Goal: Communication & Community: Answer question/provide support

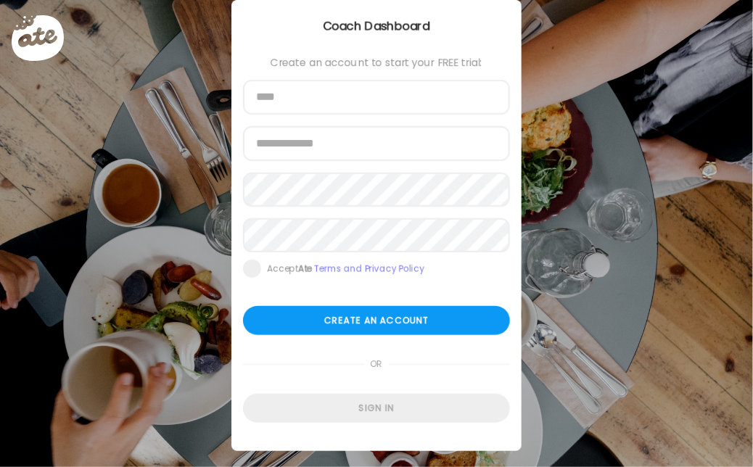
scroll to position [54, 0]
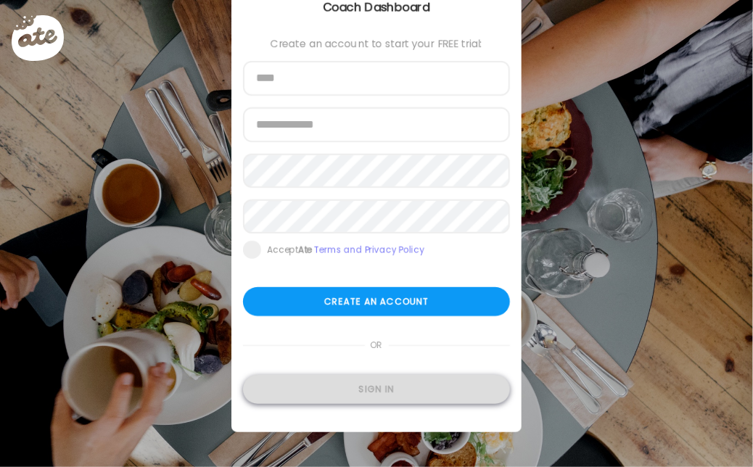
type input "**********"
click at [397, 392] on div "Sign in" at bounding box center [376, 389] width 267 height 29
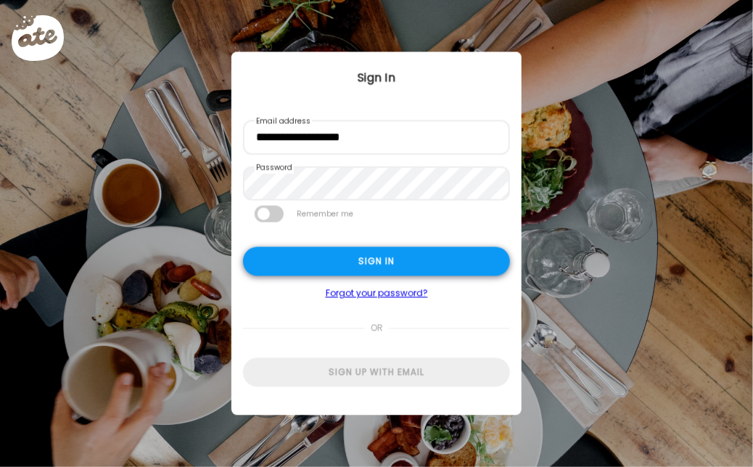
click at [393, 261] on div "Sign in" at bounding box center [376, 261] width 267 height 29
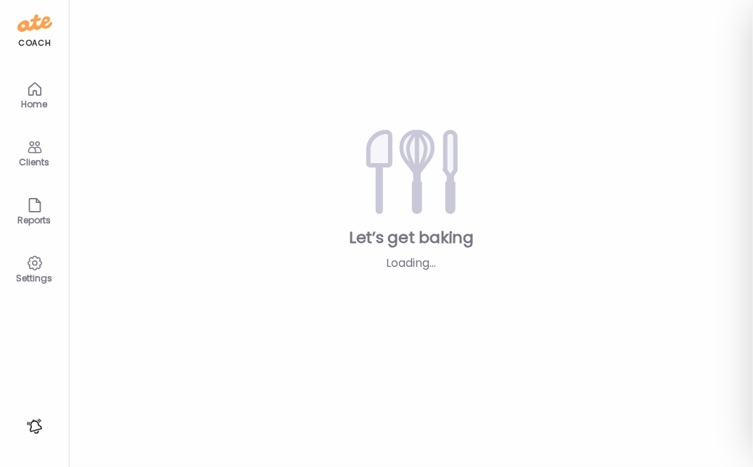
type textarea "**********"
type input "****"
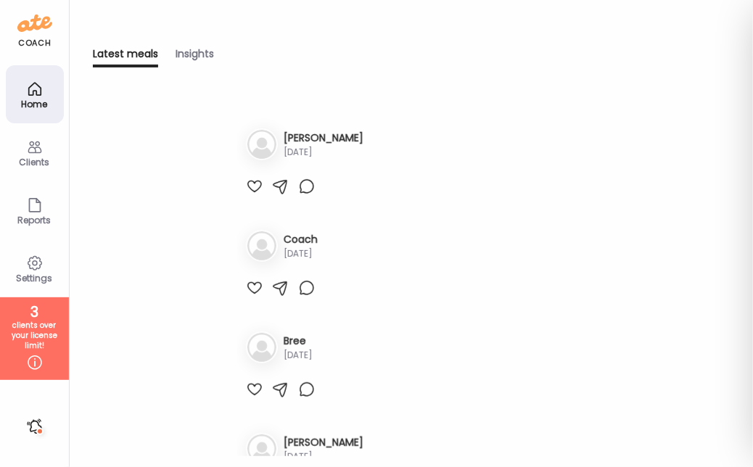
scroll to position [581, 0]
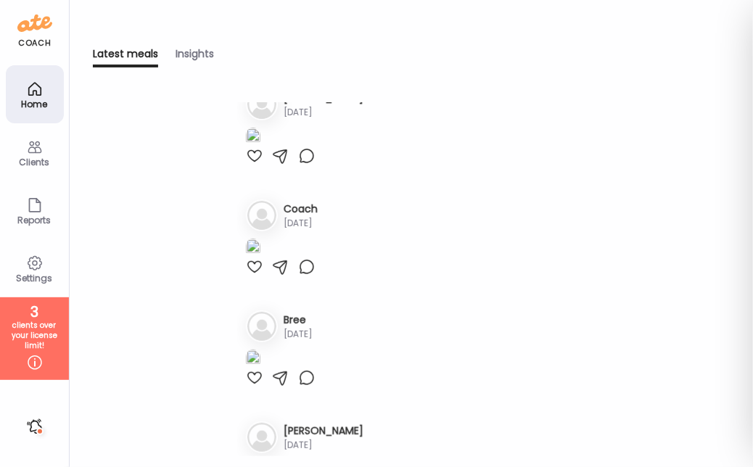
drag, startPoint x: 252, startPoint y: 323, endPoint x: 276, endPoint y: 326, distance: 24.1
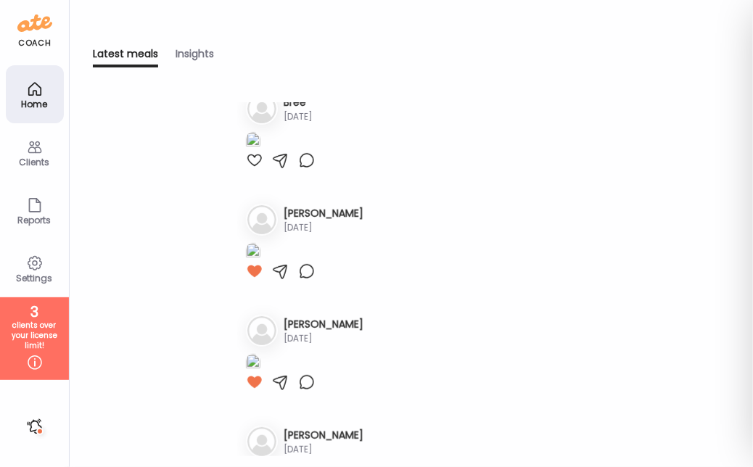
scroll to position [943, 0]
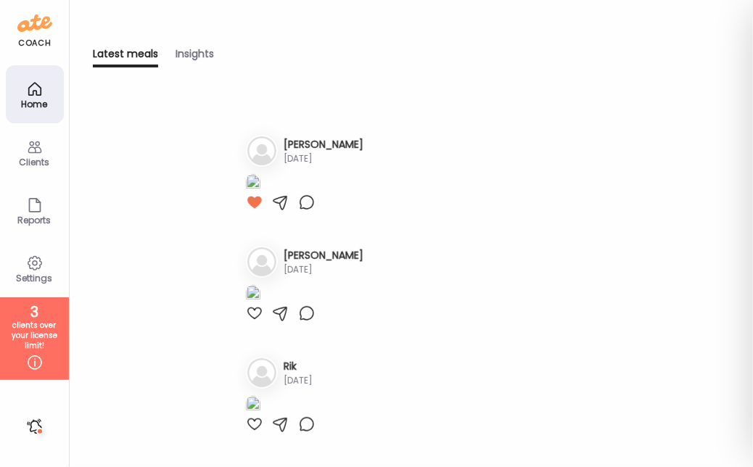
scroll to position [1379, 0]
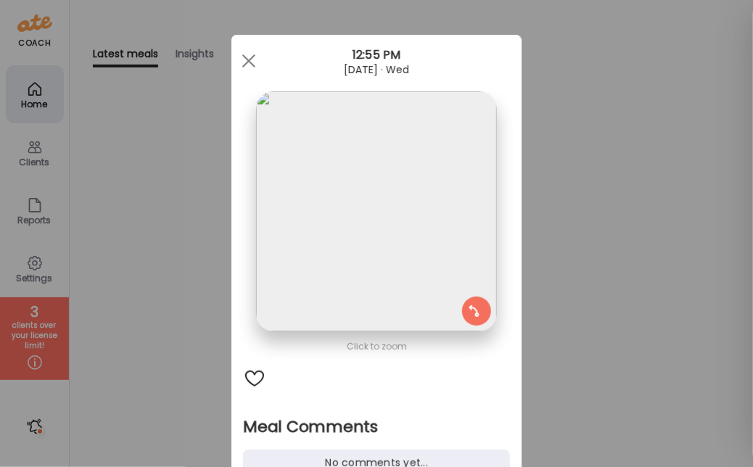
click at [606, 86] on div "Ate Coach Dashboard Wahoo! It’s official Take a moment to set up your Coach Pro…" at bounding box center [376, 233] width 753 height 467
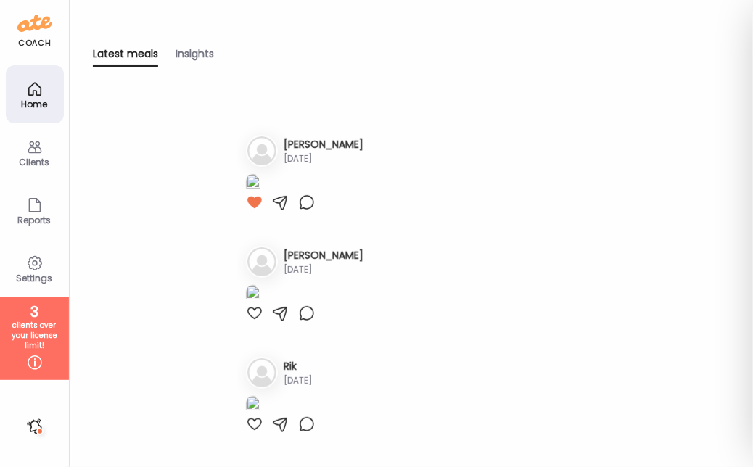
scroll to position [1451, 0]
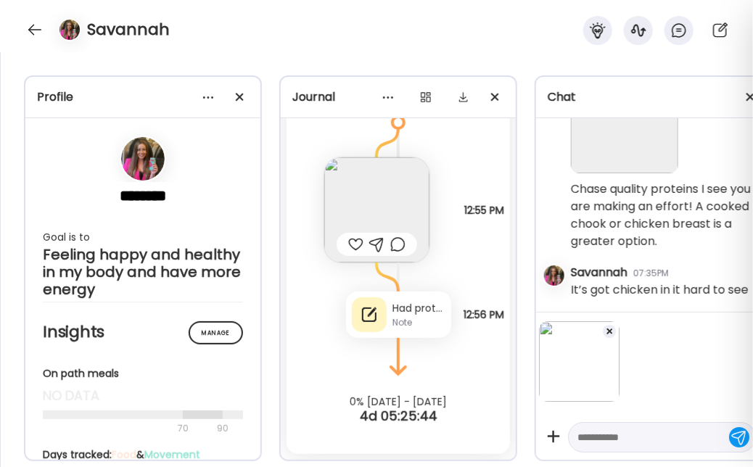
scroll to position [1, 0]
click at [610, 429] on textarea at bounding box center [649, 436] width 143 height 17
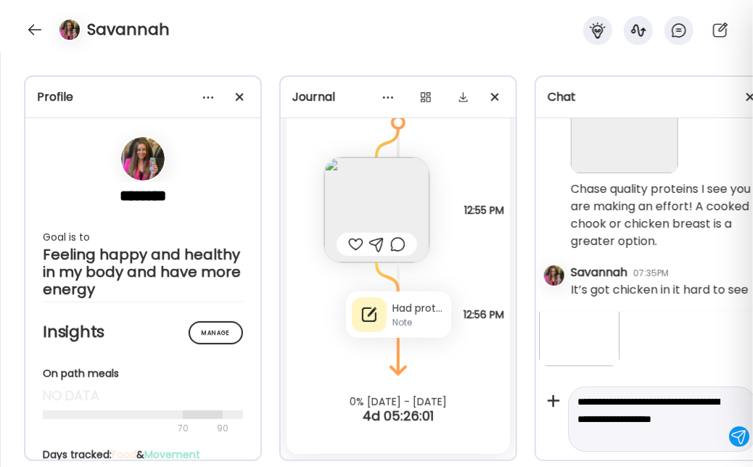
scroll to position [53, 0]
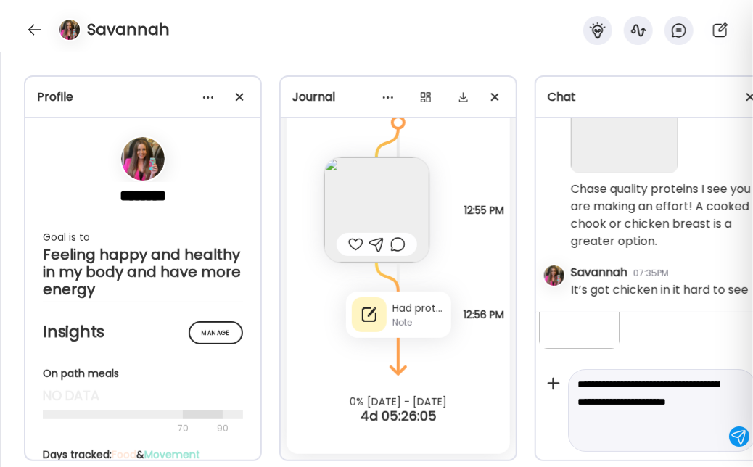
type textarea "**********"
click at [730, 430] on div at bounding box center [739, 437] width 20 height 20
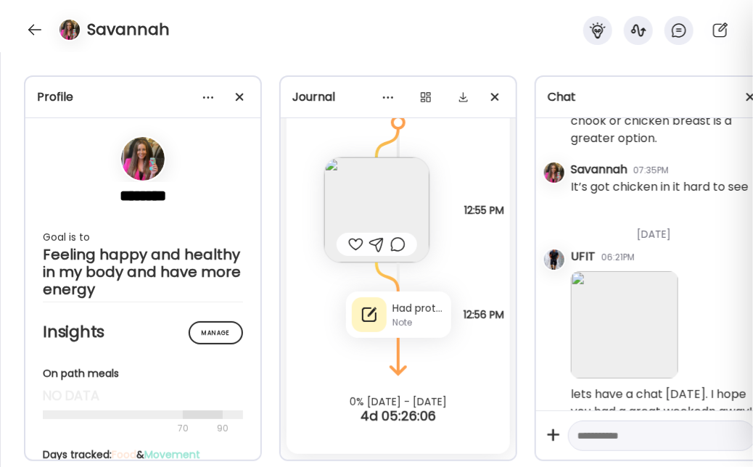
scroll to position [549, 0]
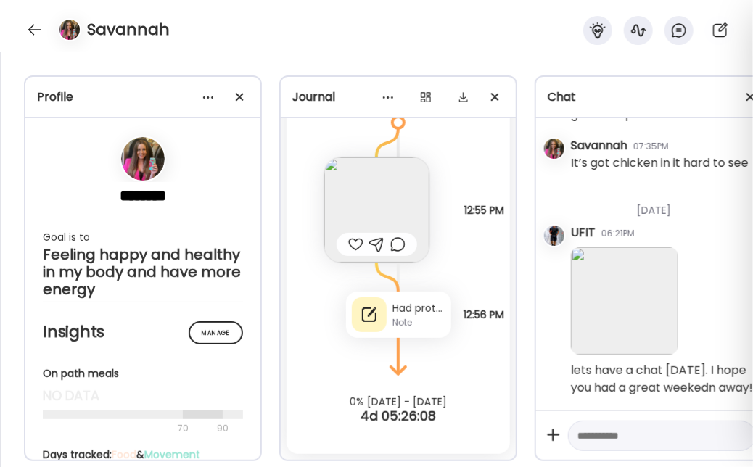
click at [17, 26] on div "Savannah" at bounding box center [376, 26] width 753 height 52
click at [28, 28] on div at bounding box center [34, 29] width 23 height 23
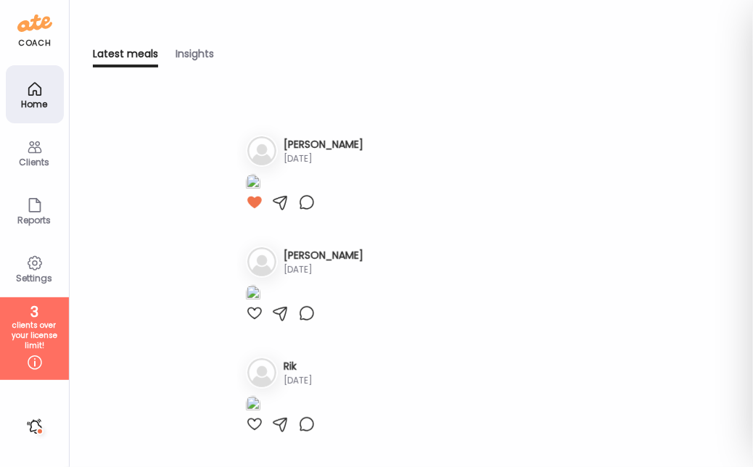
click at [27, 151] on icon at bounding box center [34, 147] width 17 height 17
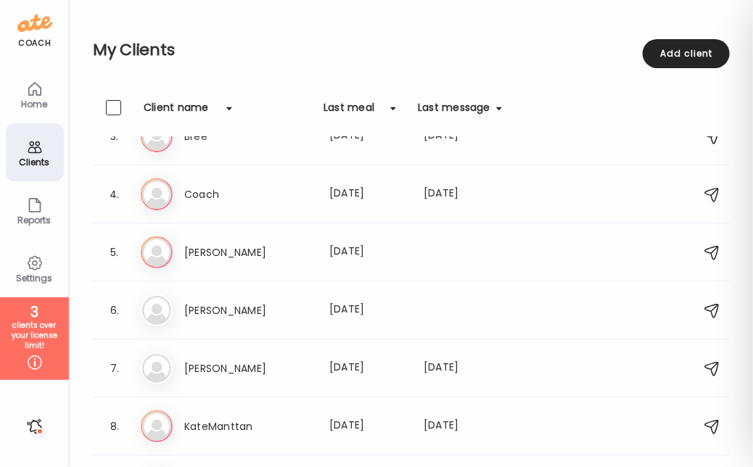
scroll to position [0, 0]
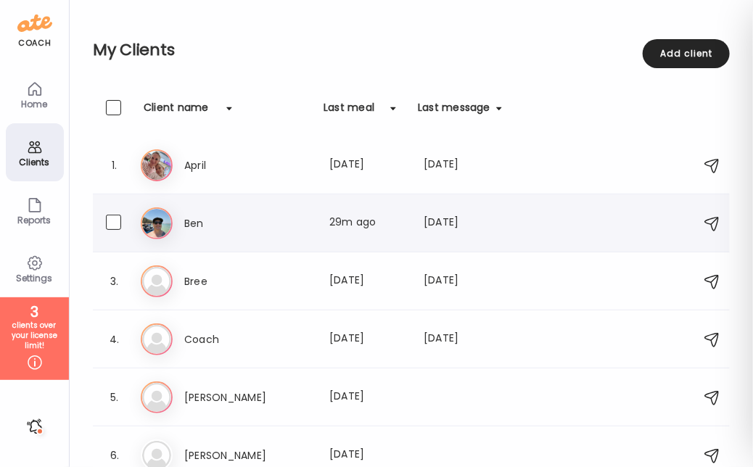
click at [275, 220] on h3 "Ben" at bounding box center [248, 223] width 128 height 17
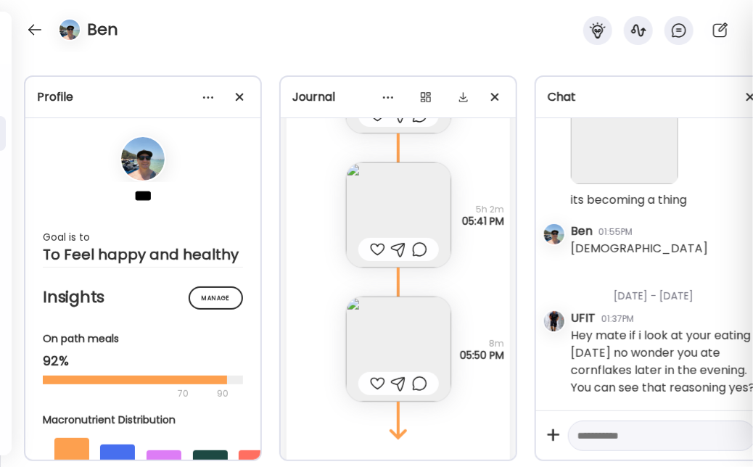
scroll to position [22547, 0]
click at [371, 250] on div at bounding box center [377, 247] width 15 height 17
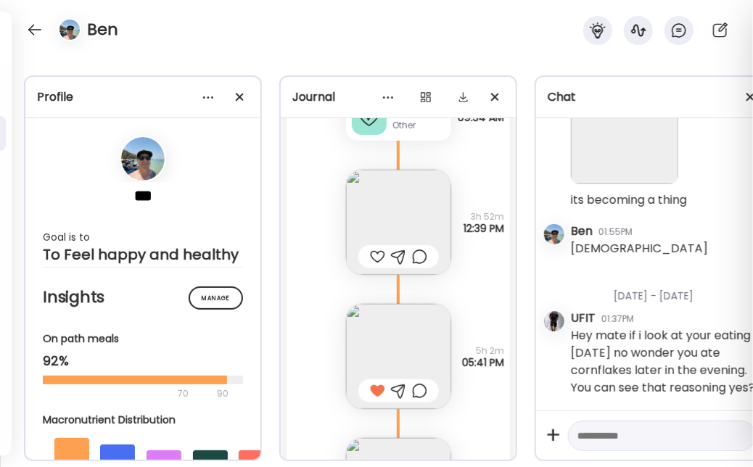
scroll to position [22402, 0]
click at [374, 260] on div at bounding box center [377, 258] width 15 height 17
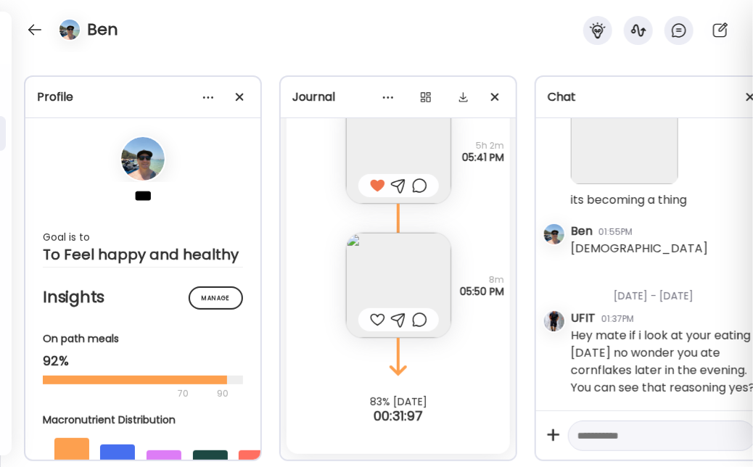
scroll to position [22620, 0]
click at [376, 311] on div at bounding box center [377, 319] width 15 height 17
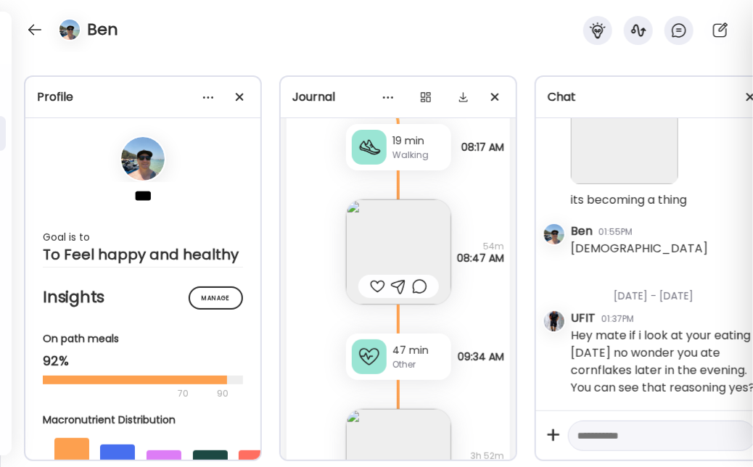
scroll to position [22112, 0]
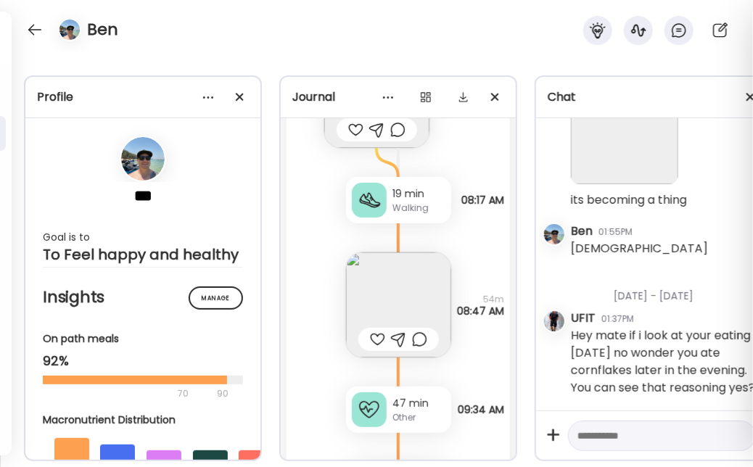
click at [377, 340] on div at bounding box center [377, 339] width 15 height 17
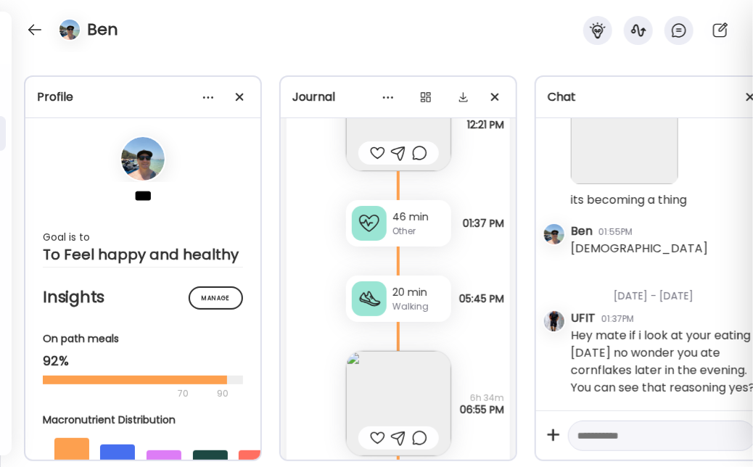
scroll to position [19645, 0]
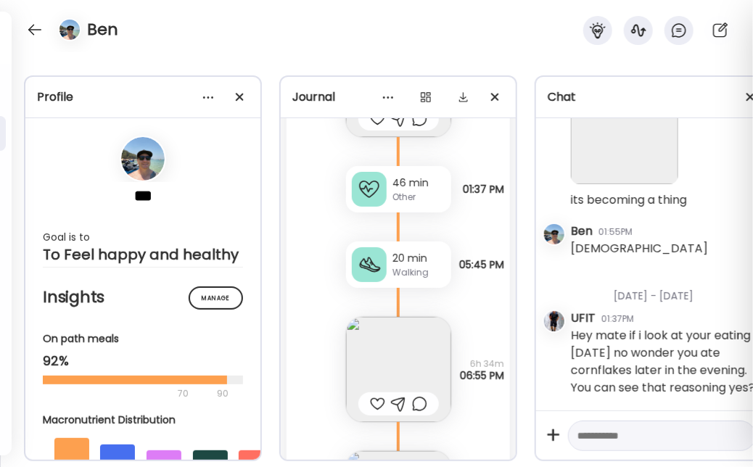
click at [605, 427] on textarea at bounding box center [649, 435] width 143 height 17
type textarea "**********"
click at [745, 426] on div at bounding box center [739, 436] width 20 height 20
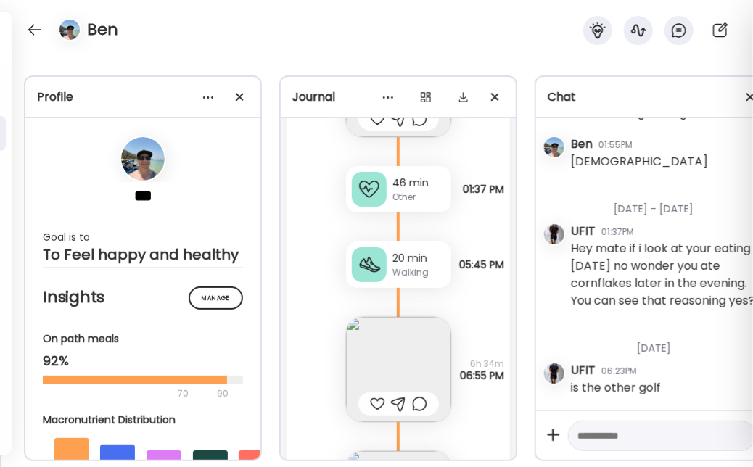
scroll to position [9585, 0]
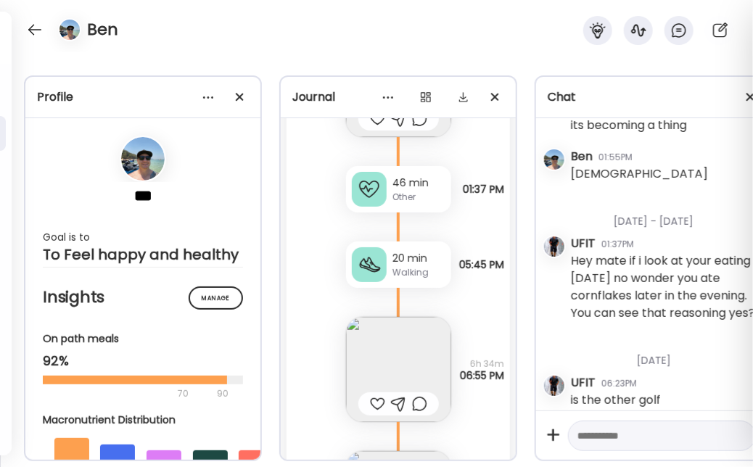
click at [652, 427] on textarea at bounding box center [649, 435] width 143 height 17
type textarea "**********"
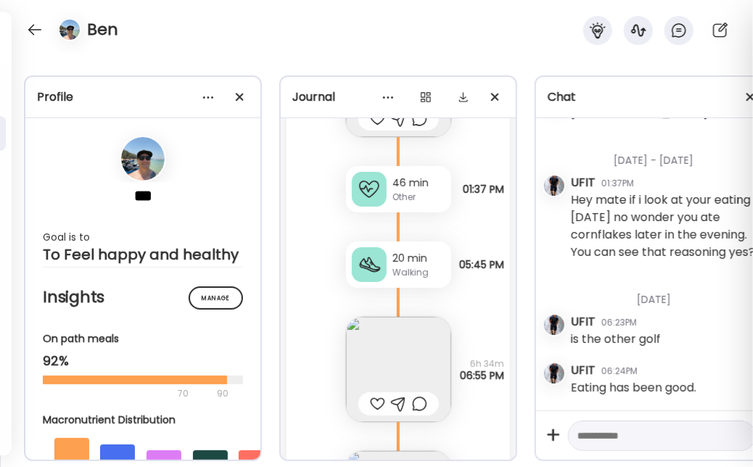
scroll to position [9997, 0]
click at [652, 427] on textarea at bounding box center [649, 435] width 143 height 17
type textarea "**********"
click at [729, 431] on div at bounding box center [739, 437] width 20 height 20
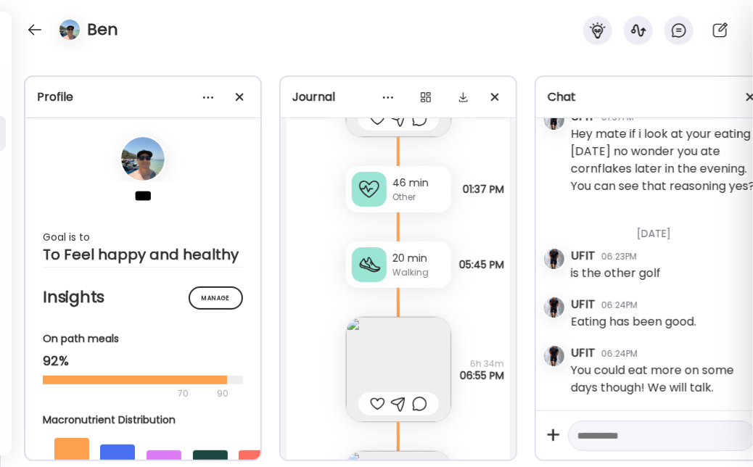
scroll to position [10064, 0]
